Goal: Browse casually

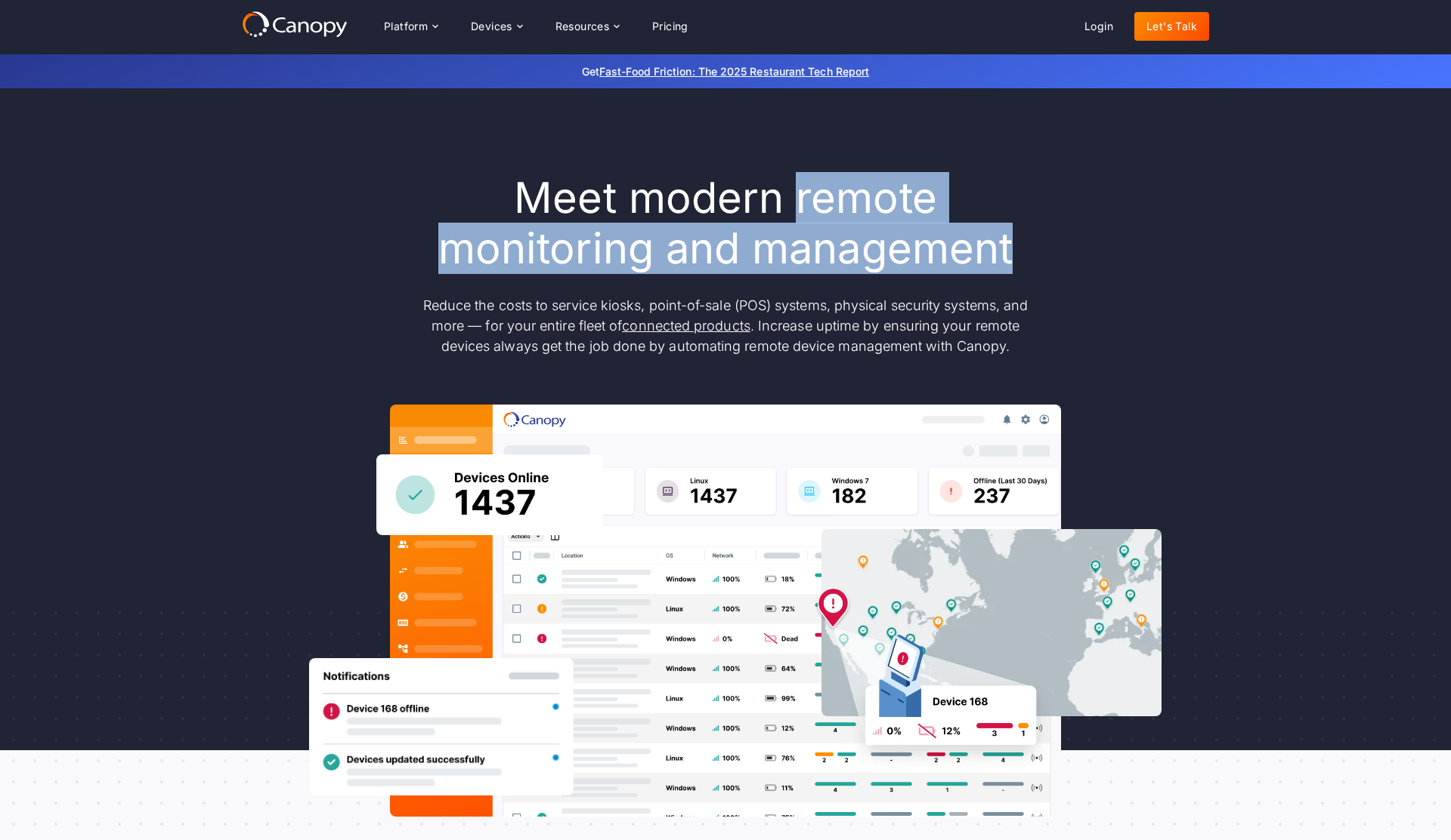
drag, startPoint x: 797, startPoint y: 197, endPoint x: 1009, endPoint y: 243, distance: 216.9
click at [1009, 243] on h1 "Meet modern remote monitoring and management" at bounding box center [725, 224] width 635 height 101
copy h1 "remote monitoring and management"
